Goal: Check status: Check status

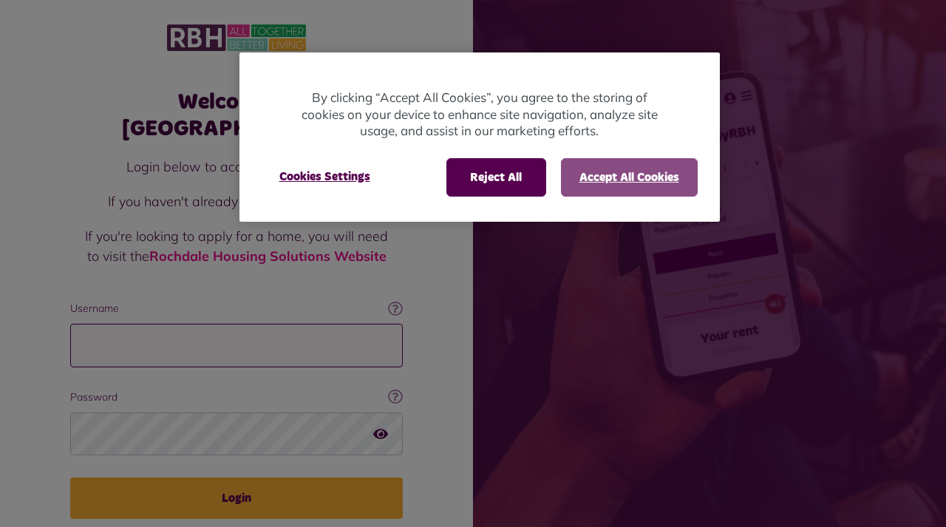
type input "**********"
click at [624, 186] on button "Accept All Cookies" at bounding box center [629, 177] width 137 height 38
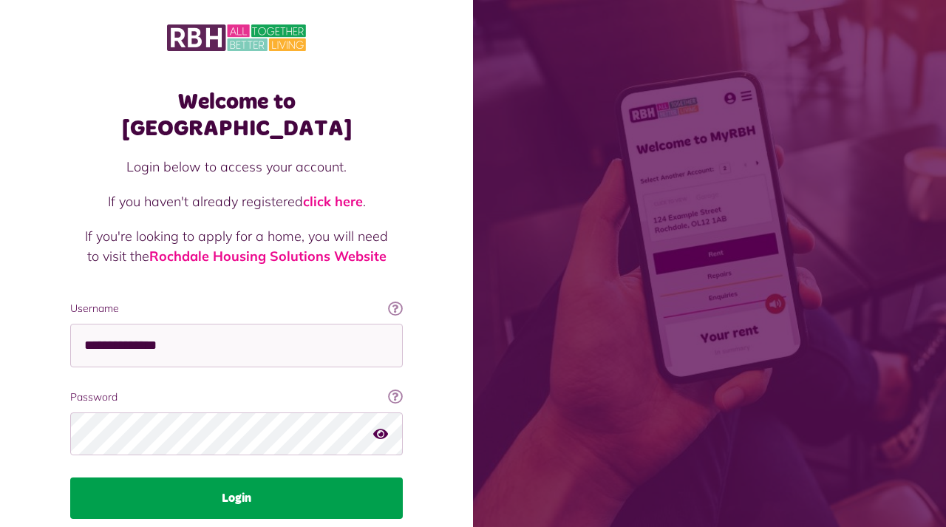
click at [274, 477] on button "Login" at bounding box center [236, 497] width 333 height 41
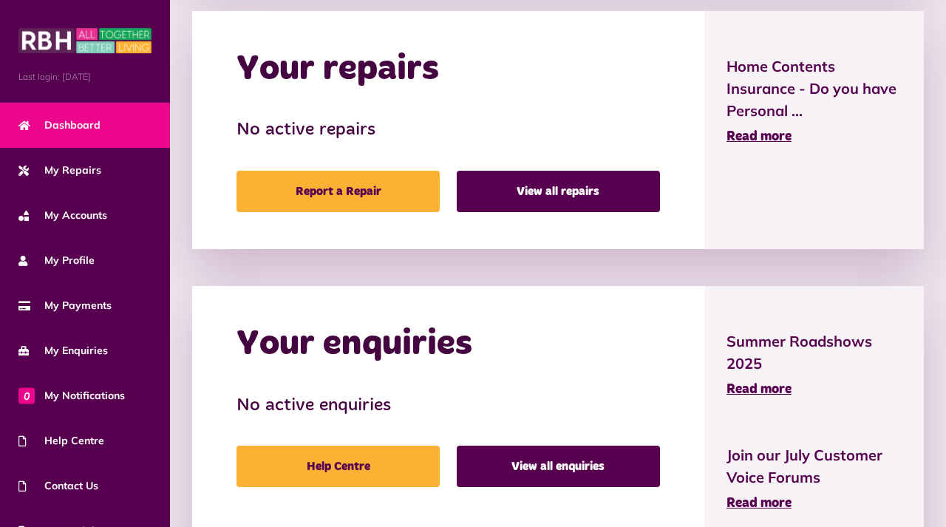
scroll to position [769, 0]
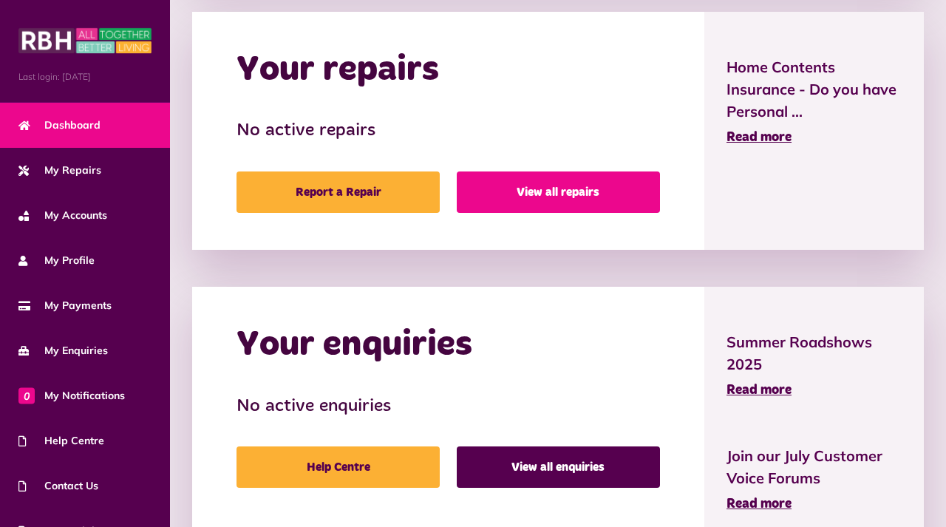
click at [562, 182] on link "View all repairs" at bounding box center [558, 191] width 203 height 41
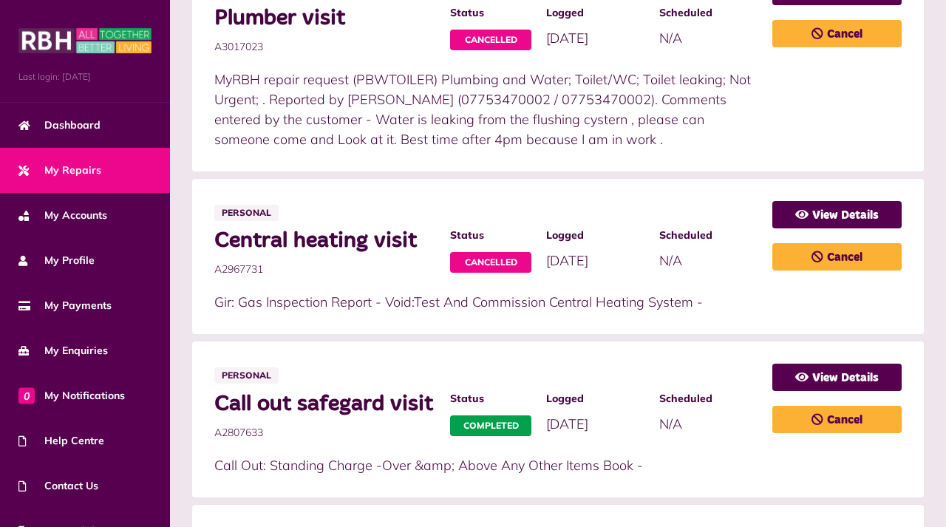
scroll to position [473, 0]
